Goal: Use online tool/utility: Utilize a website feature to perform a specific function

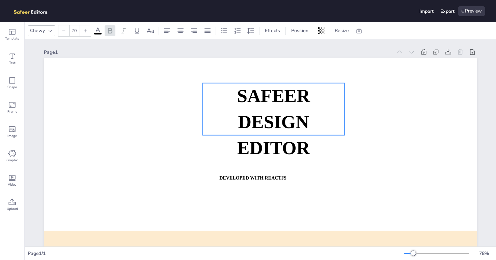
drag, startPoint x: 274, startPoint y: 148, endPoint x: 294, endPoint y: 108, distance: 43.9
click at [294, 108] on p "SAFEER" at bounding box center [274, 96] width 142 height 26
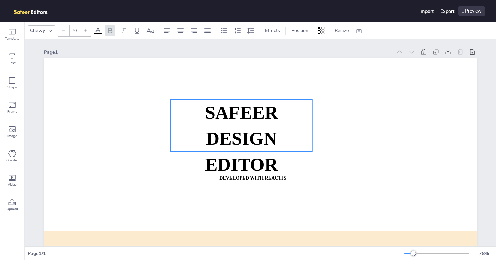
drag, startPoint x: 294, startPoint y: 108, endPoint x: 264, endPoint y: 123, distance: 32.6
click at [263, 124] on p "SAFEER" at bounding box center [242, 113] width 142 height 26
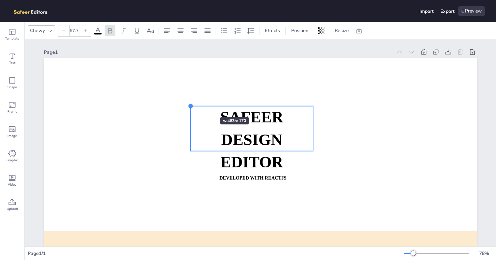
type input "58.2"
drag, startPoint x: 169, startPoint y: 98, endPoint x: 204, endPoint y: 105, distance: 35.6
click at [205, 106] on div "SAFEER DESIGN EDITOR DEVELOPED WITH REACTJS WHATSAPP: [URL][DOMAIN_NAME][PHONE_…" at bounding box center [260, 180] width 433 height 244
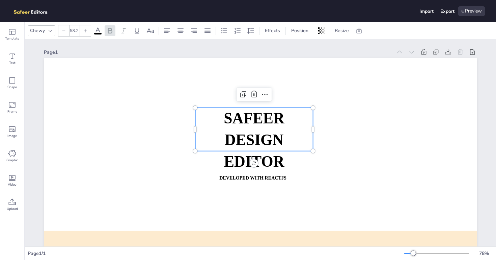
click at [79, 74] on div at bounding box center [260, 180] width 433 height 244
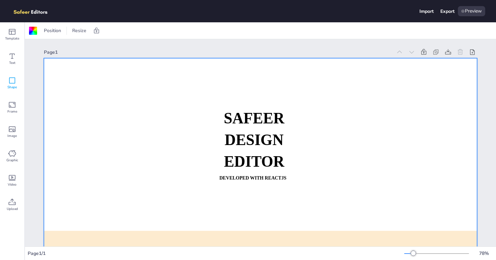
click at [10, 81] on icon at bounding box center [12, 80] width 8 height 8
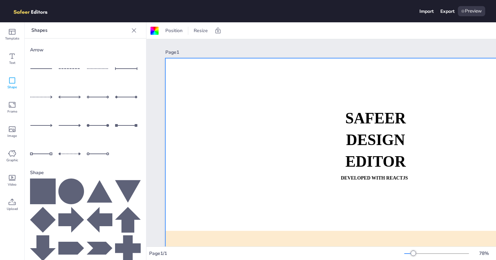
drag, startPoint x: 103, startPoint y: 187, endPoint x: 229, endPoint y: 155, distance: 129.5
click at [229, 155] on div "Template Text Shape Frame Image Graphic Video Upload Shapes Arrow Shape Upload …" at bounding box center [248, 140] width 496 height 237
click at [98, 188] on icon at bounding box center [100, 191] width 26 height 23
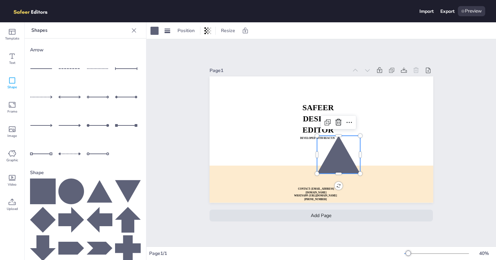
click at [213, 68] on div "Page 1" at bounding box center [279, 70] width 139 height 6
click at [219, 71] on div "Page 1" at bounding box center [279, 70] width 139 height 6
click at [473, 9] on div "Preview" at bounding box center [471, 11] width 27 height 10
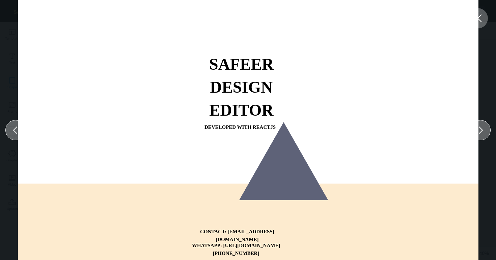
click at [484, 23] on icon at bounding box center [478, 18] width 12 height 12
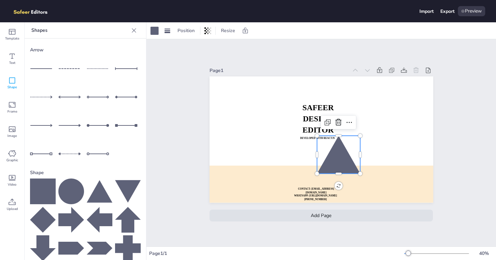
click at [454, 17] on div "Import Export Preview" at bounding box center [248, 11] width 496 height 22
click at [447, 11] on div "Export" at bounding box center [448, 11] width 14 height 6
click at [16, 40] on span "Template" at bounding box center [12, 38] width 14 height 5
